Goal: Task Accomplishment & Management: Use online tool/utility

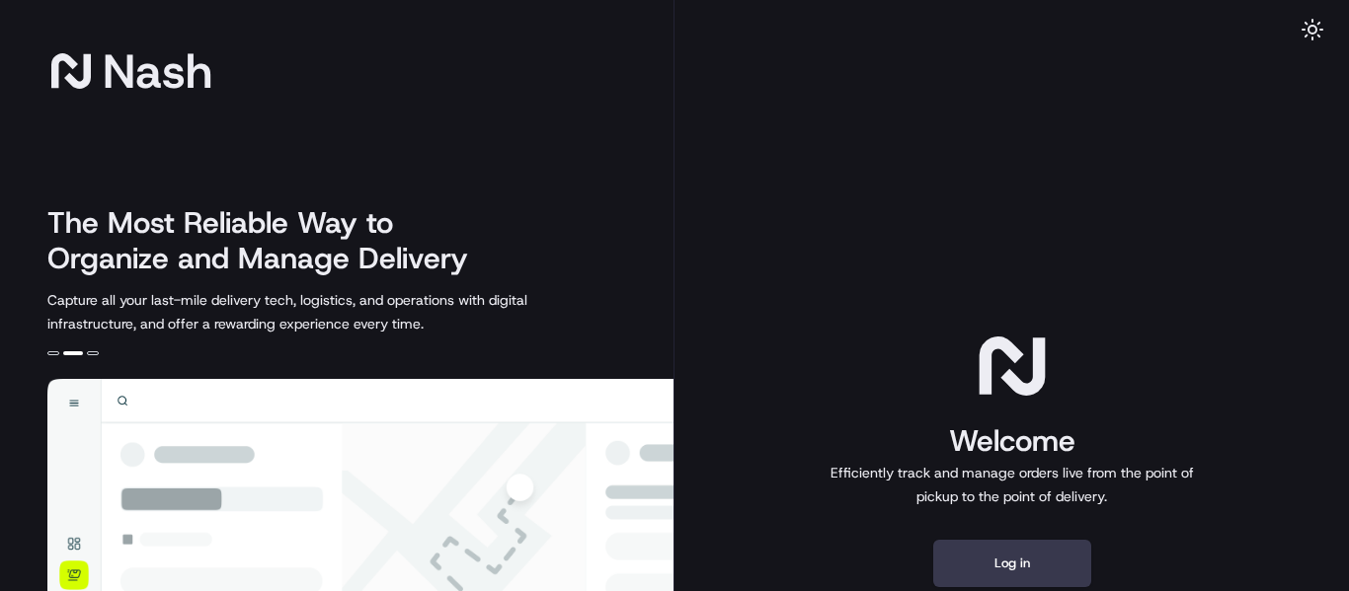
click at [1036, 272] on div "Welcome Efficiently track and manage orders live from the point of pickup to th…" at bounding box center [1011, 457] width 674 height 914
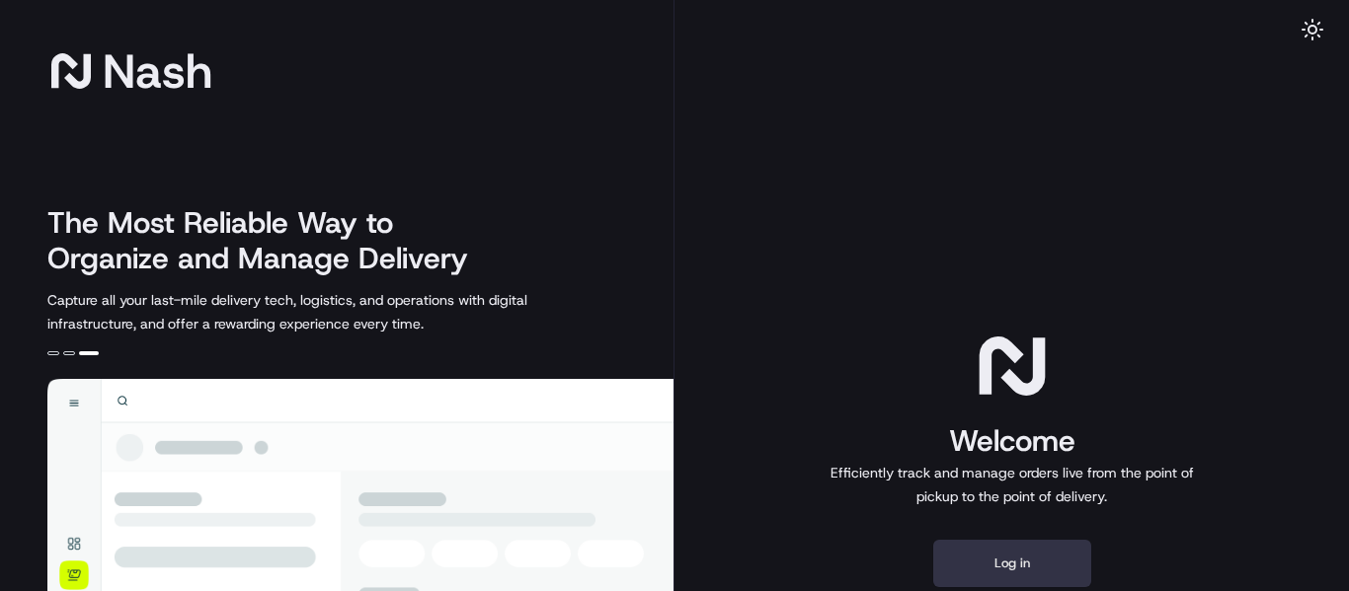
click at [1010, 575] on button "Log in" at bounding box center [1012, 563] width 158 height 47
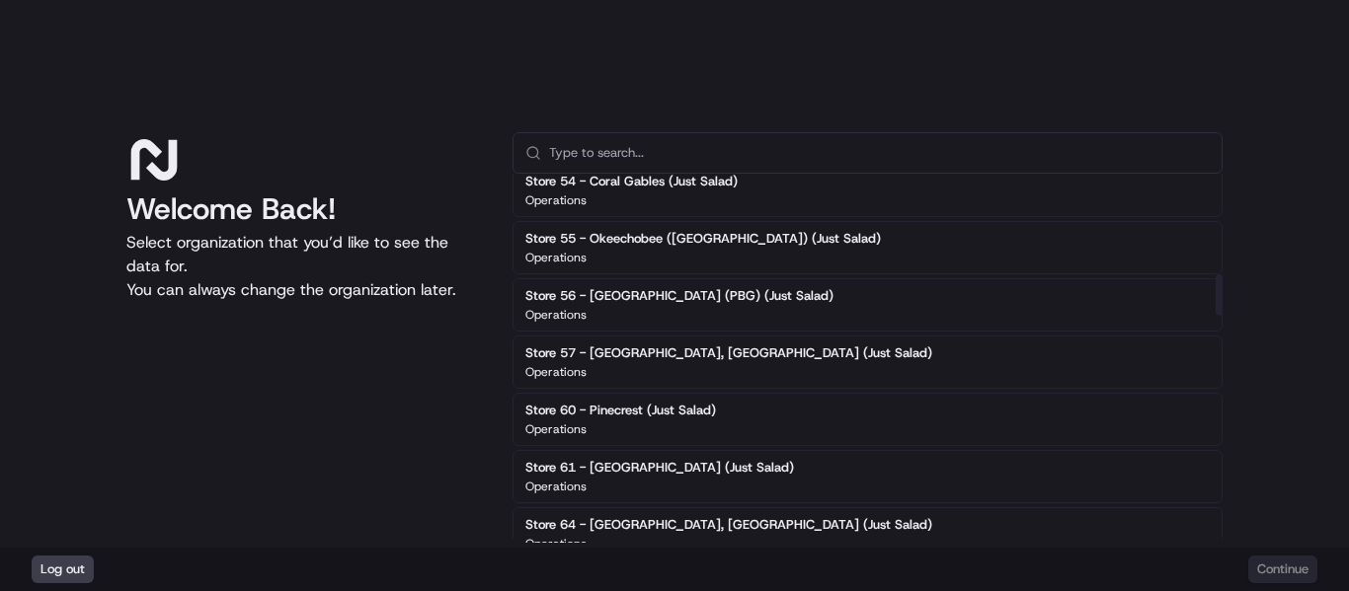
scroll to position [889, 0]
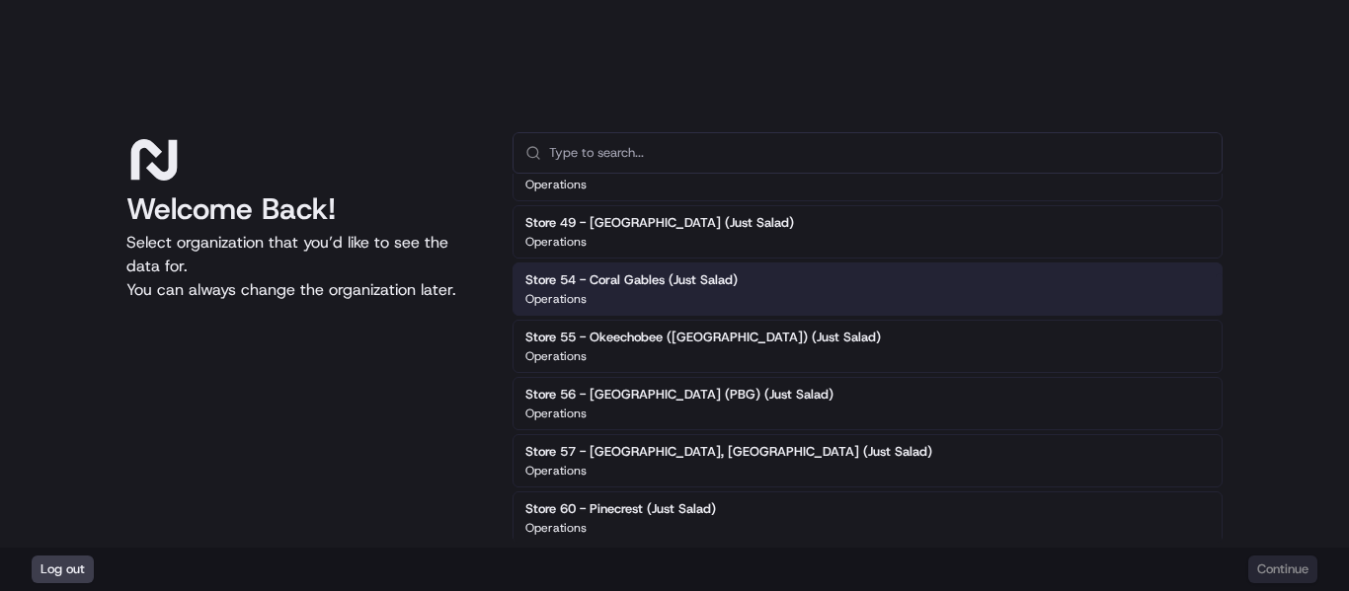
click at [827, 272] on div "Store 54 - Coral Gables (Just Salad) Operations" at bounding box center [867, 289] width 710 height 53
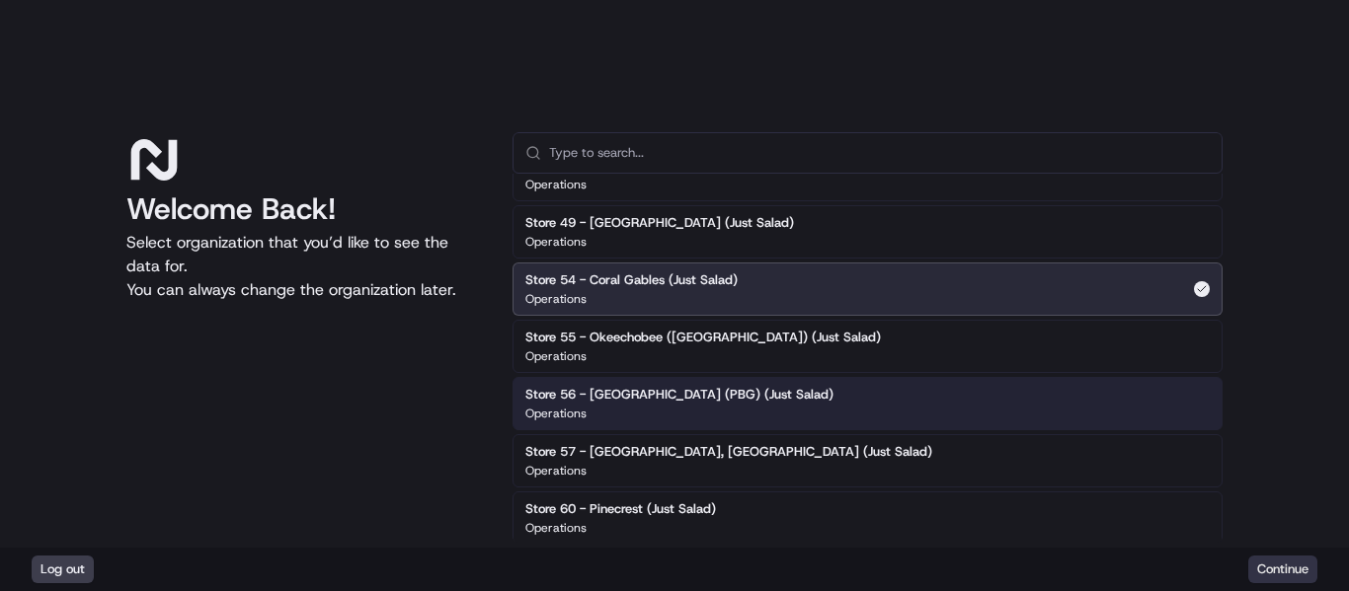
click at [1267, 561] on button "Continue" at bounding box center [1282, 570] width 69 height 28
